Goal: Task Accomplishment & Management: Use online tool/utility

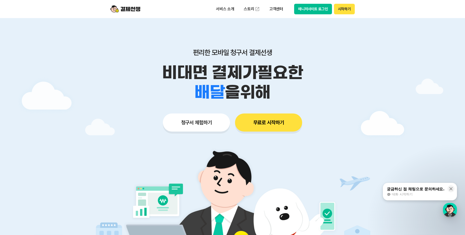
click at [207, 124] on button "청구서 체험하기" at bounding box center [196, 122] width 67 height 18
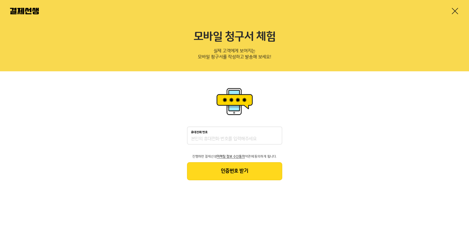
click at [453, 12] on link at bounding box center [455, 11] width 8 height 8
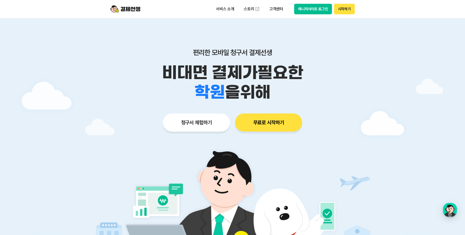
click at [305, 10] on button "매니저사이트 로그인" at bounding box center [313, 9] width 38 height 11
